Goal: Use online tool/utility: Utilize a website feature to perform a specific function

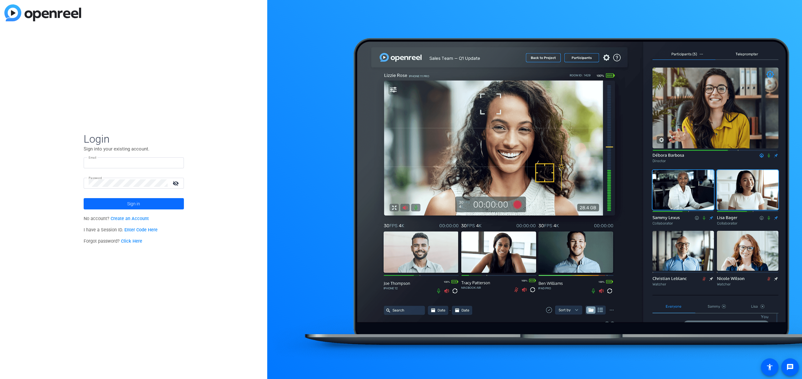
type input "[PERSON_NAME][EMAIL_ADDRESS][PERSON_NAME][DOMAIN_NAME]"
click at [131, 206] on span "Sign in" at bounding box center [133, 204] width 13 height 16
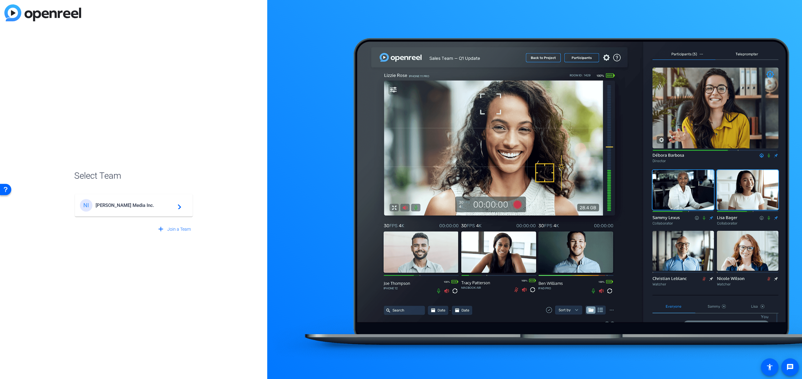
click at [158, 212] on mat-card-content "NI Newcom Media Inc. navigate_next" at bounding box center [134, 205] width 118 height 23
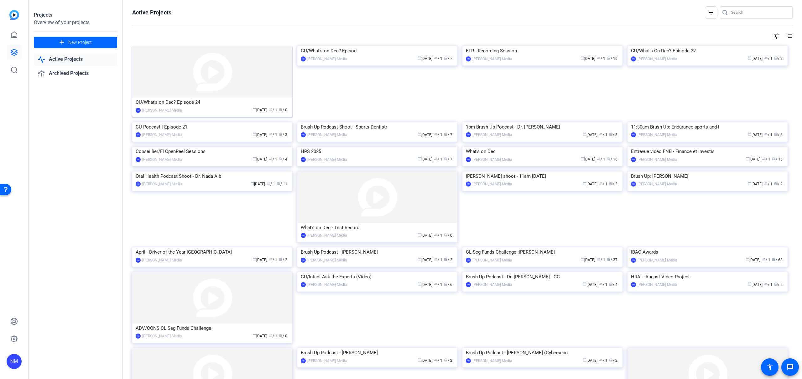
click at [198, 94] on img at bounding box center [212, 71] width 160 height 51
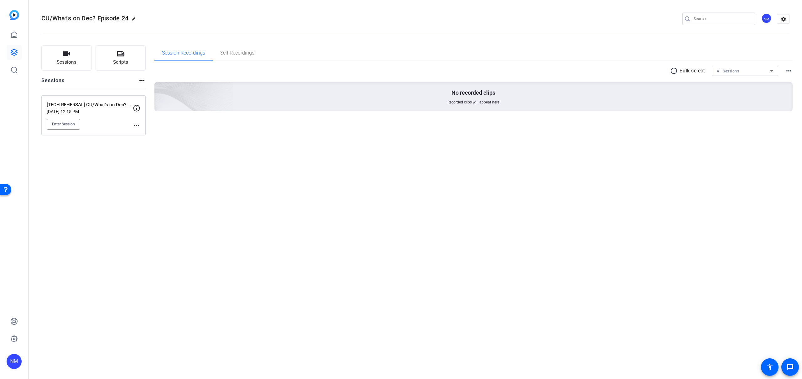
click at [70, 122] on span "Enter Session" at bounding box center [63, 124] width 23 height 5
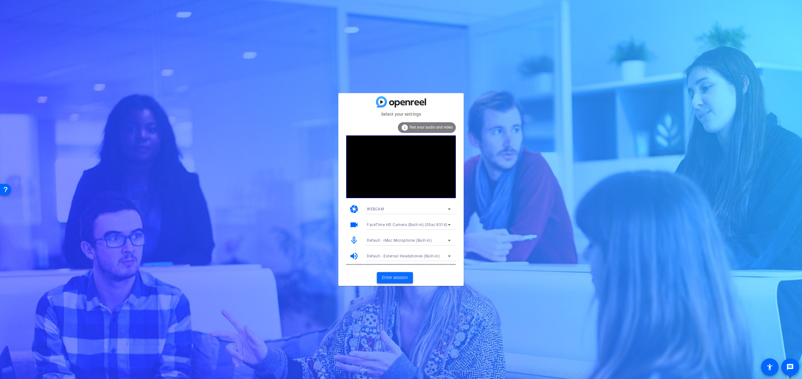
click at [401, 276] on span "Enter session" at bounding box center [395, 277] width 26 height 7
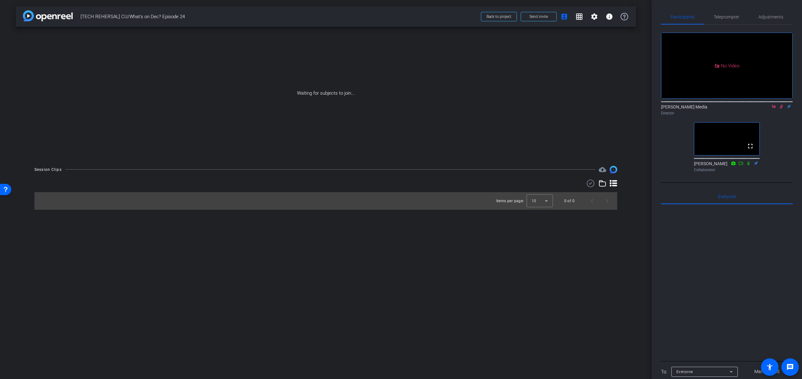
click at [782, 109] on icon at bounding box center [781, 107] width 3 height 4
click at [775, 108] on icon at bounding box center [773, 106] width 3 height 3
click at [768, 109] on icon at bounding box center [766, 106] width 5 height 4
click at [532, 18] on span "Send invite" at bounding box center [538, 16] width 18 height 5
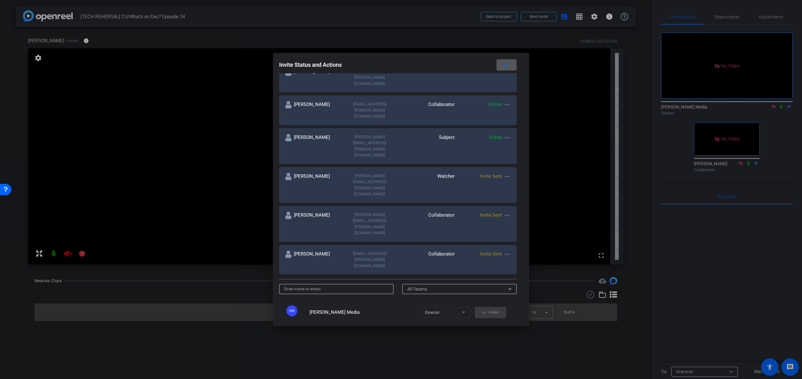
scroll to position [167, 0]
click at [257, 199] on div at bounding box center [401, 189] width 802 height 379
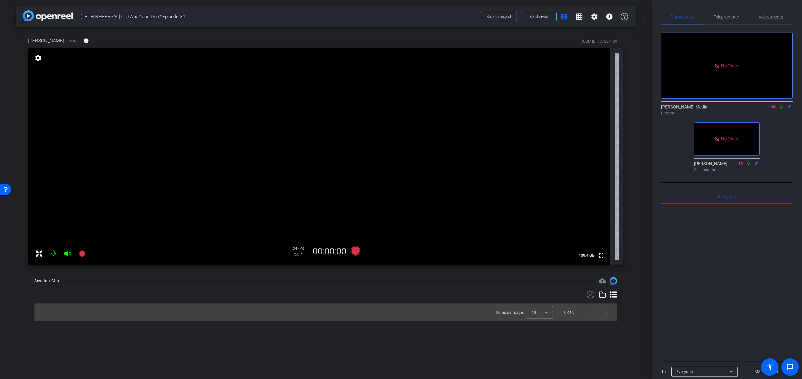
click at [774, 108] on icon at bounding box center [773, 106] width 3 height 3
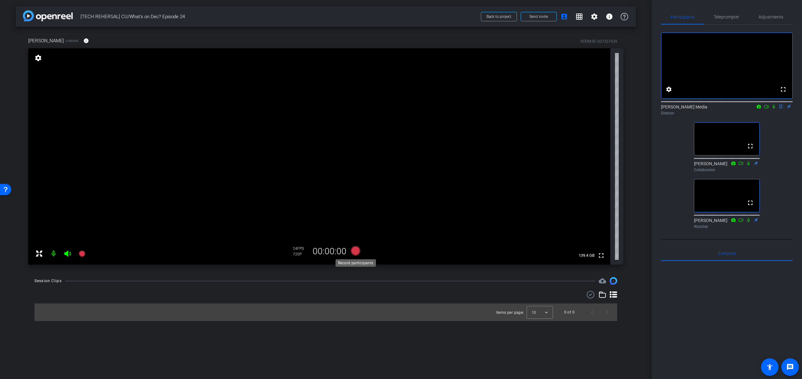
click at [356, 251] on icon at bounding box center [355, 250] width 9 height 9
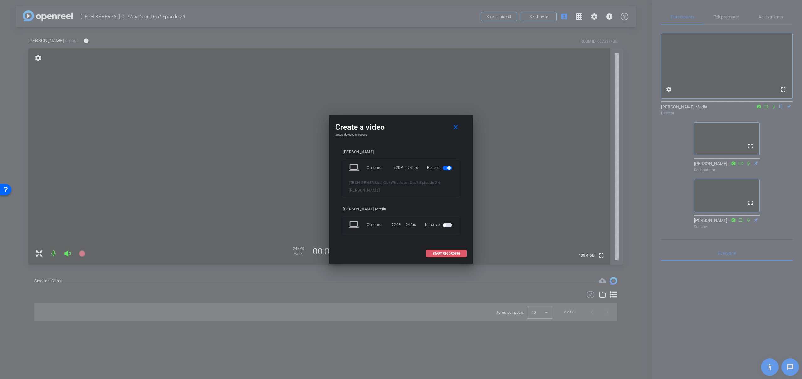
click at [451, 253] on span "START RECORDING" at bounding box center [447, 253] width 28 height 3
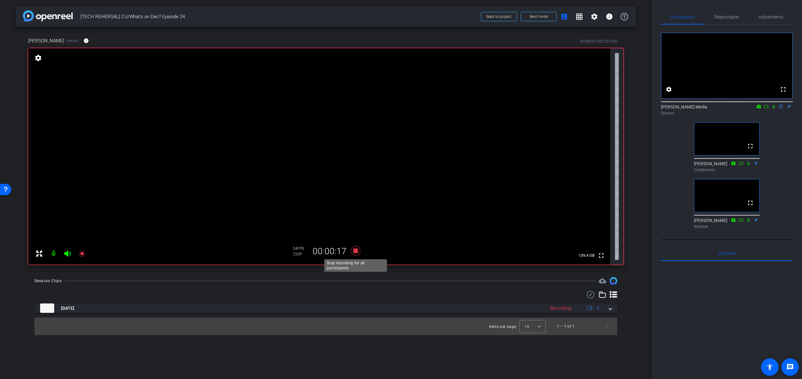
click at [356, 251] on icon at bounding box center [355, 250] width 9 height 9
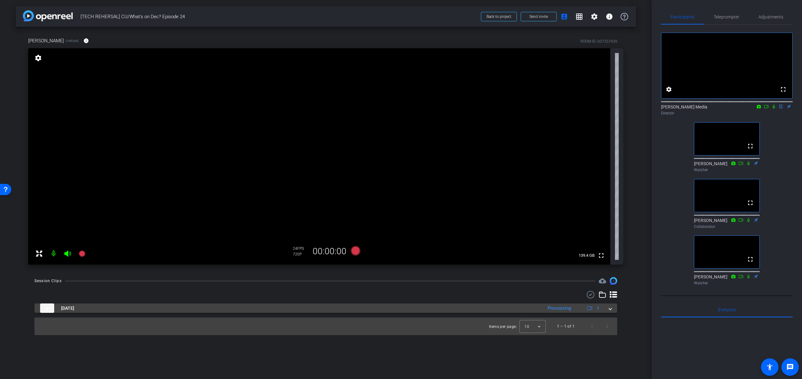
click at [612, 310] on mat-expansion-panel-header "[DATE] Processing 1" at bounding box center [325, 307] width 583 height 9
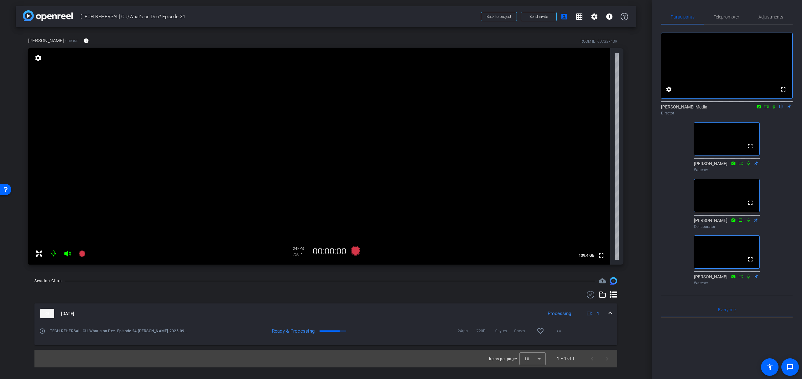
click at [610, 311] on span at bounding box center [610, 313] width 3 height 7
